Goal: Information Seeking & Learning: Learn about a topic

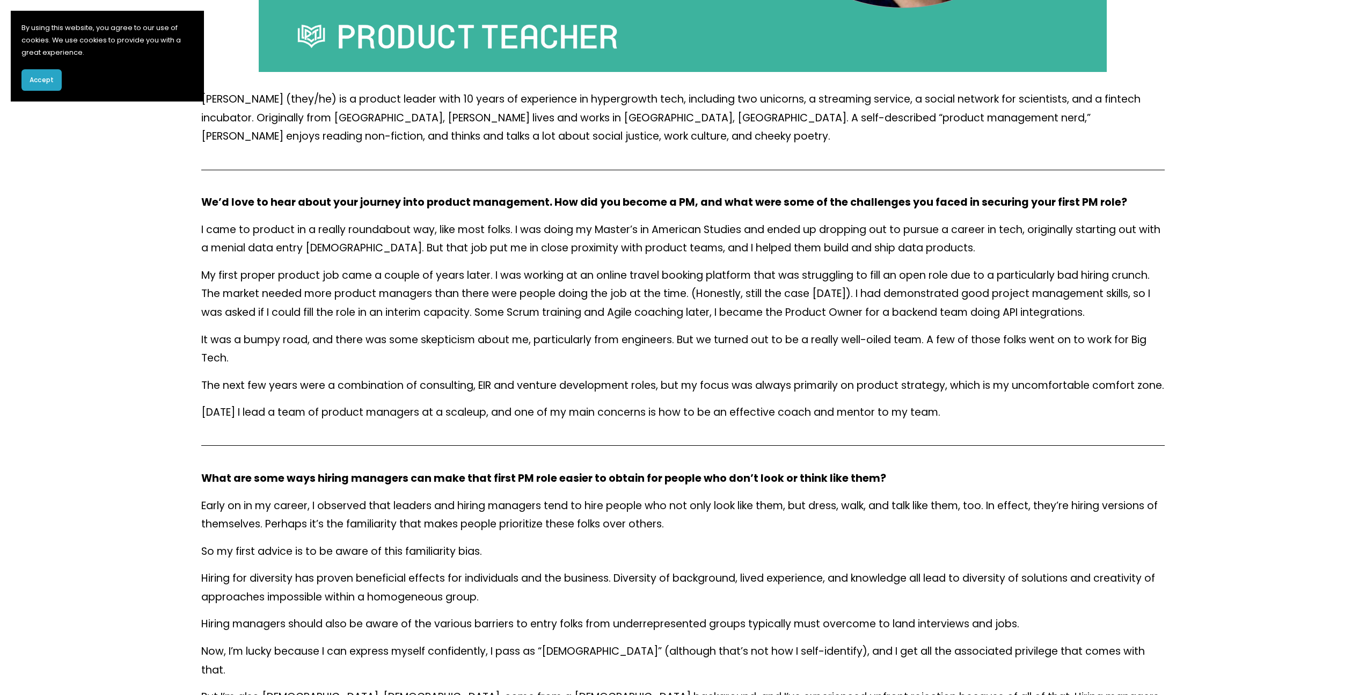
scroll to position [559, 0]
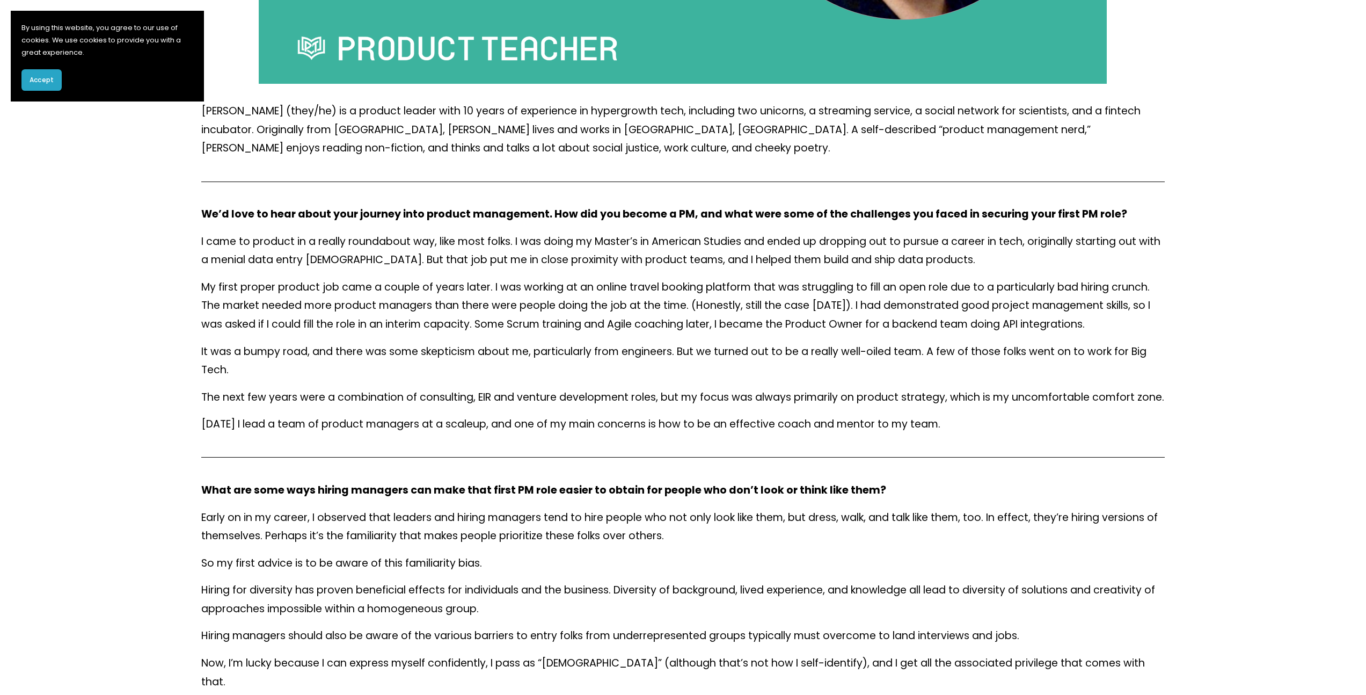
click at [40, 86] on button "Accept" at bounding box center [41, 79] width 40 height 21
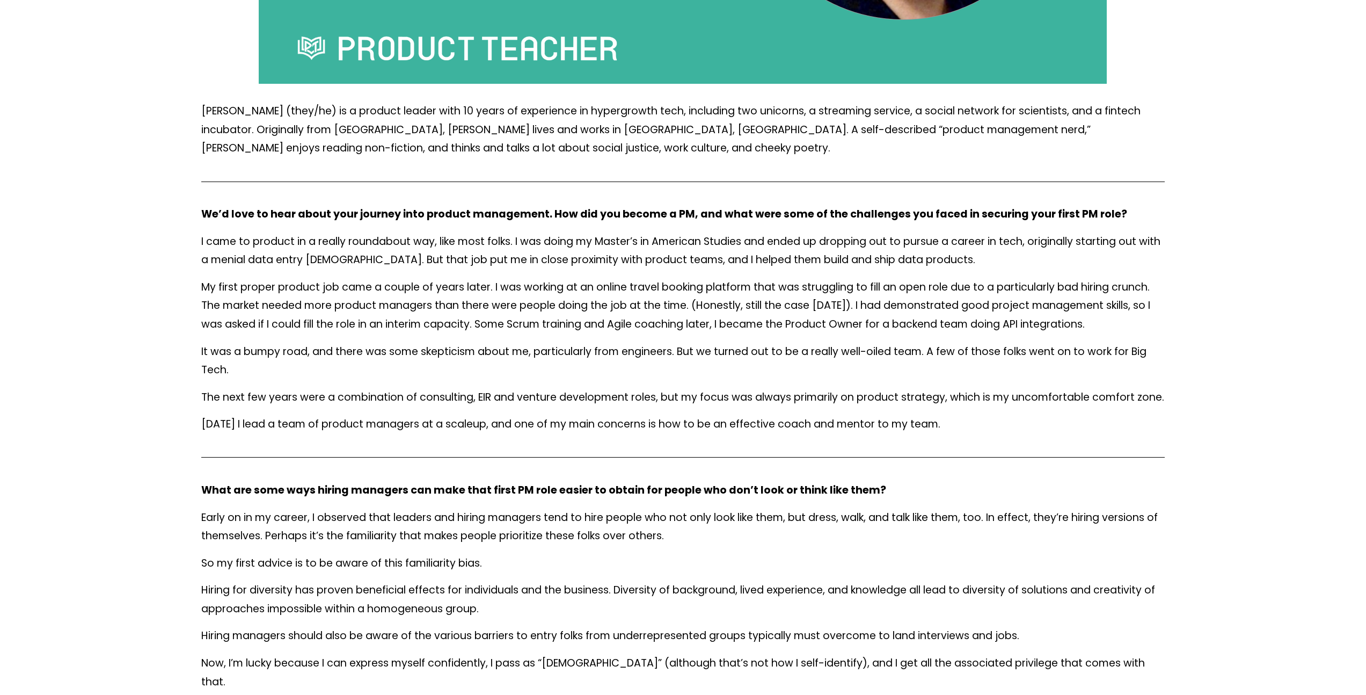
click at [194, 201] on div "We’d love to hear about your journey into product management. How did you becom…" at bounding box center [683, 319] width 982 height 247
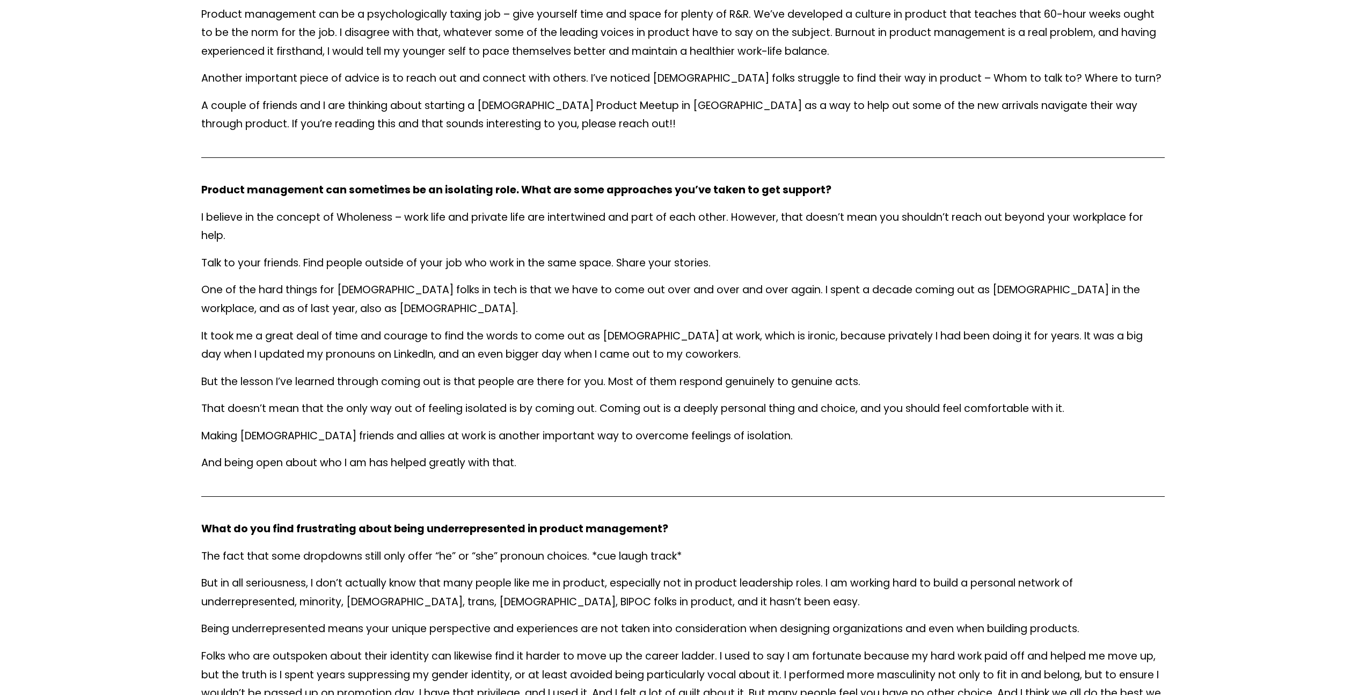
scroll to position [1066, 0]
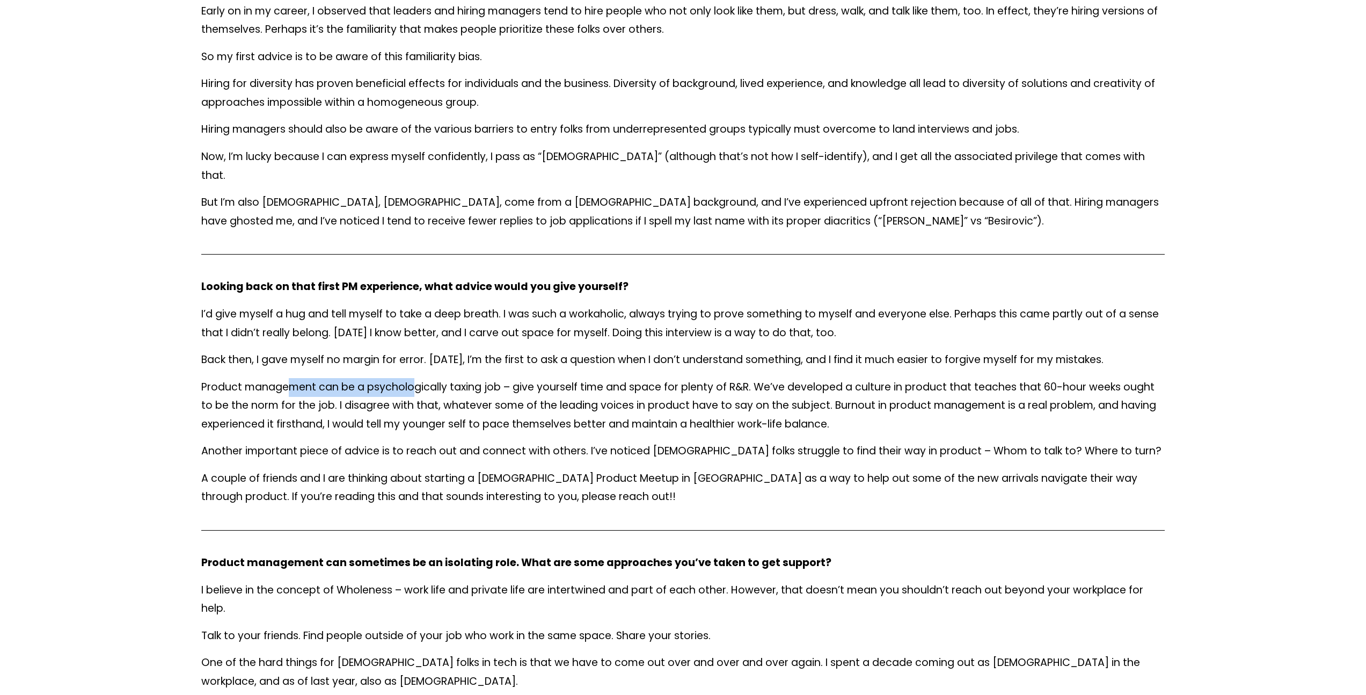
drag, startPoint x: 293, startPoint y: 371, endPoint x: 448, endPoint y: 371, distance: 154.6
click at [428, 378] on p "Product management can be a psychologically taxing job – give yourself time and…" at bounding box center [682, 406] width 963 height 56
click at [453, 378] on p "Product management can be a psychologically taxing job – give yourself time and…" at bounding box center [682, 406] width 963 height 56
drag, startPoint x: 250, startPoint y: 459, endPoint x: 367, endPoint y: 461, distance: 117.6
click at [362, 469] on p "A couple of friends and I are thinking about starting a [DEMOGRAPHIC_DATA] Prod…" at bounding box center [682, 487] width 963 height 37
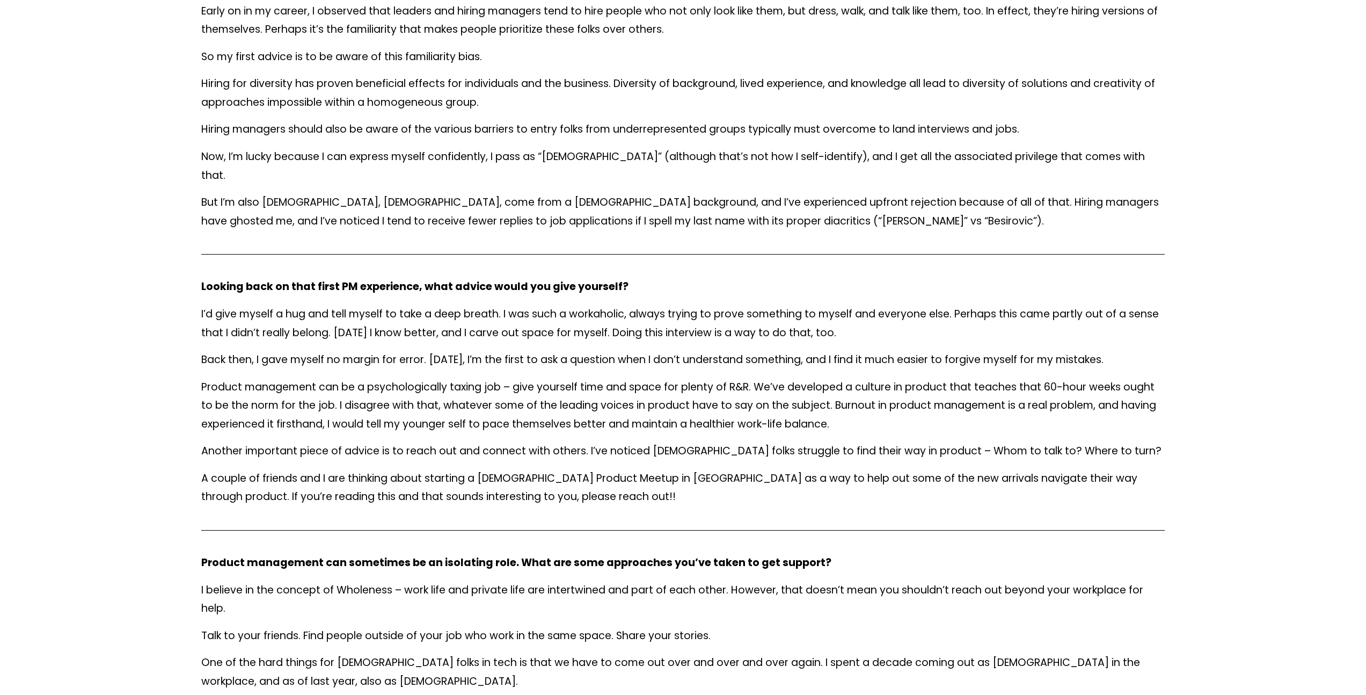
click at [367, 469] on p "A couple of friends and I are thinking about starting a [DEMOGRAPHIC_DATA] Prod…" at bounding box center [682, 487] width 963 height 37
click at [432, 469] on p "A couple of friends and I are thinking about starting a [DEMOGRAPHIC_DATA] Prod…" at bounding box center [682, 487] width 963 height 37
drag, startPoint x: 460, startPoint y: 455, endPoint x: 492, endPoint y: 456, distance: 32.2
click at [485, 469] on p "A couple of friends and I are thinking about starting a [DEMOGRAPHIC_DATA] Prod…" at bounding box center [682, 487] width 963 height 37
drag, startPoint x: 493, startPoint y: 456, endPoint x: 553, endPoint y: 462, distance: 60.4
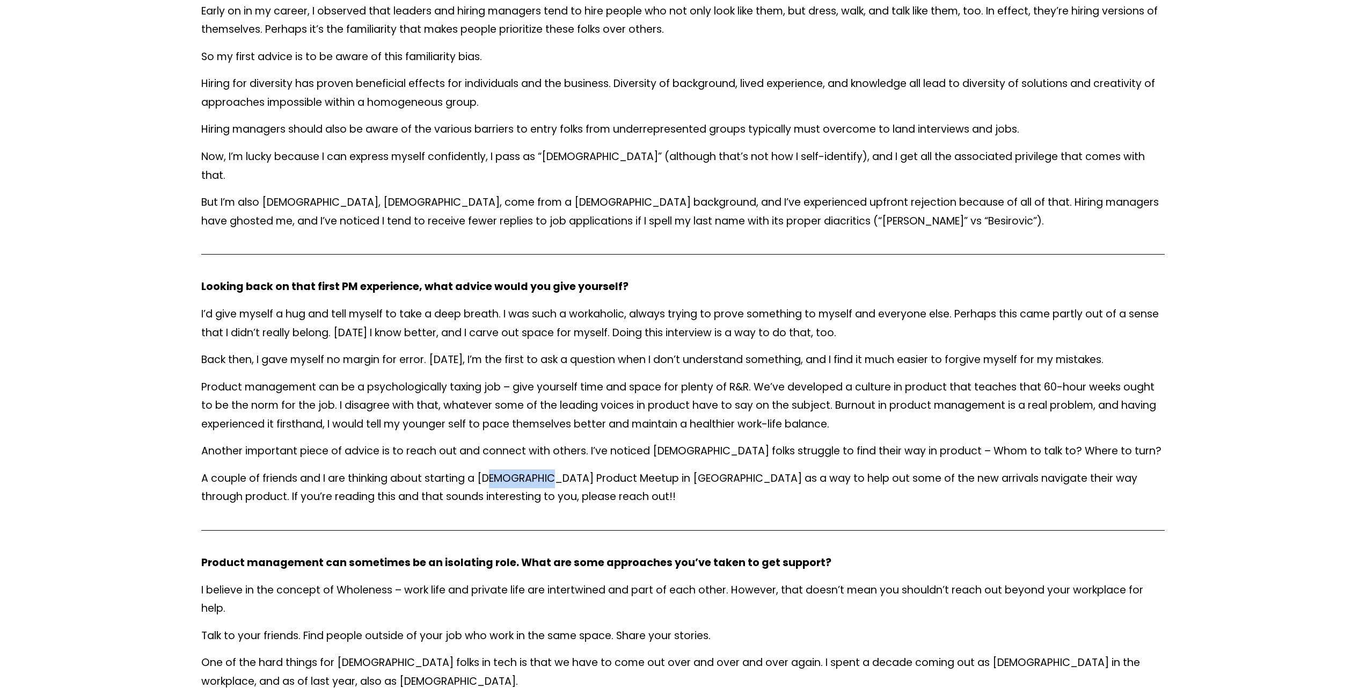
click at [551, 469] on p "A couple of friends and I are thinking about starting a [DEMOGRAPHIC_DATA] Prod…" at bounding box center [682, 487] width 963 height 37
click at [553, 469] on p "A couple of friends and I are thinking about starting a [DEMOGRAPHIC_DATA] Prod…" at bounding box center [682, 487] width 963 height 37
drag, startPoint x: 648, startPoint y: 468, endPoint x: 761, endPoint y: 469, distance: 113.8
click at [761, 469] on p "A couple of friends and I are thinking about starting a [DEMOGRAPHIC_DATA] Prod…" at bounding box center [682, 487] width 963 height 37
click at [762, 469] on p "A couple of friends and I are thinking about starting a [DEMOGRAPHIC_DATA] Prod…" at bounding box center [682, 487] width 963 height 37
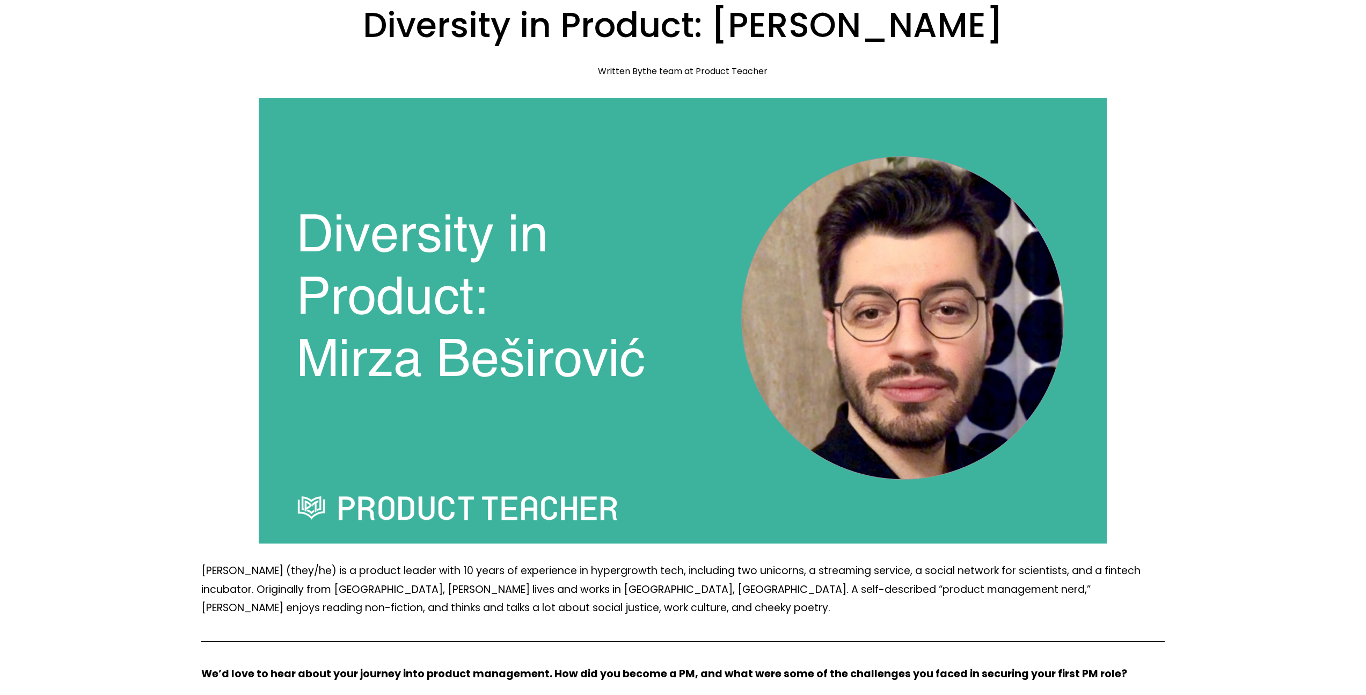
scroll to position [346, 0]
